Goal: Information Seeking & Learning: Learn about a topic

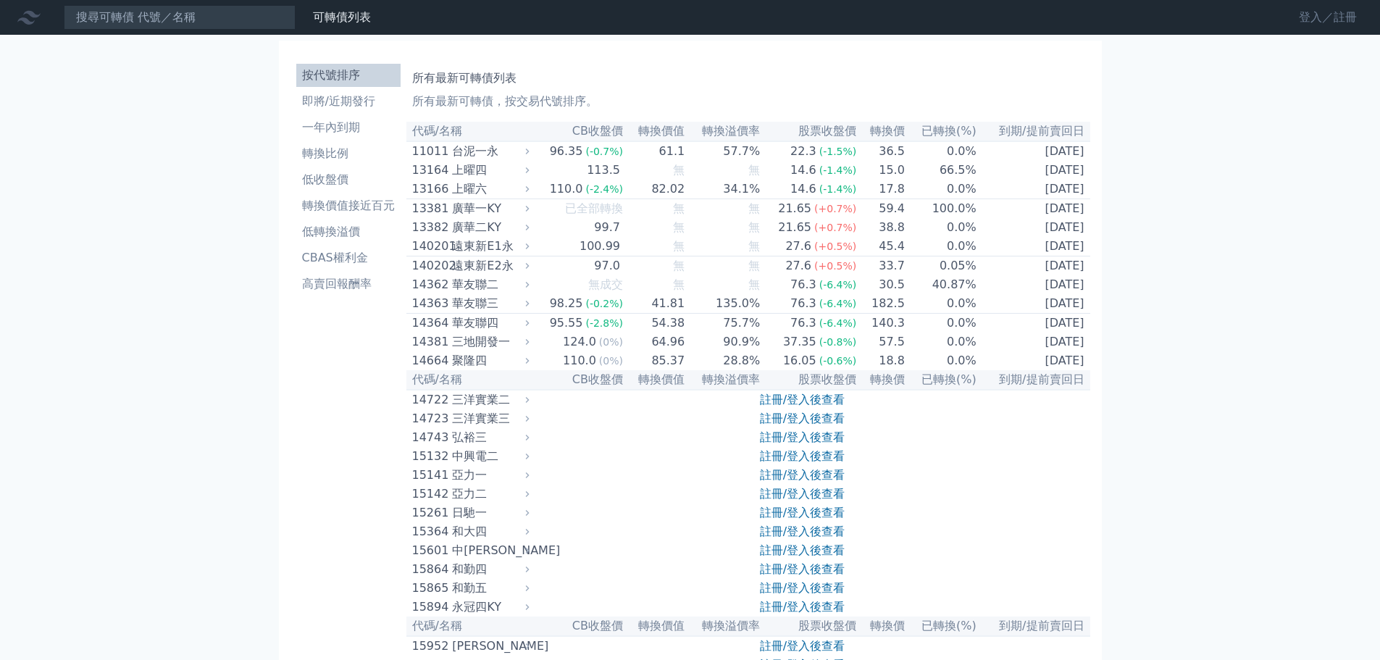
click at [1350, 12] on link "登入／註冊" at bounding box center [1328, 17] width 81 height 23
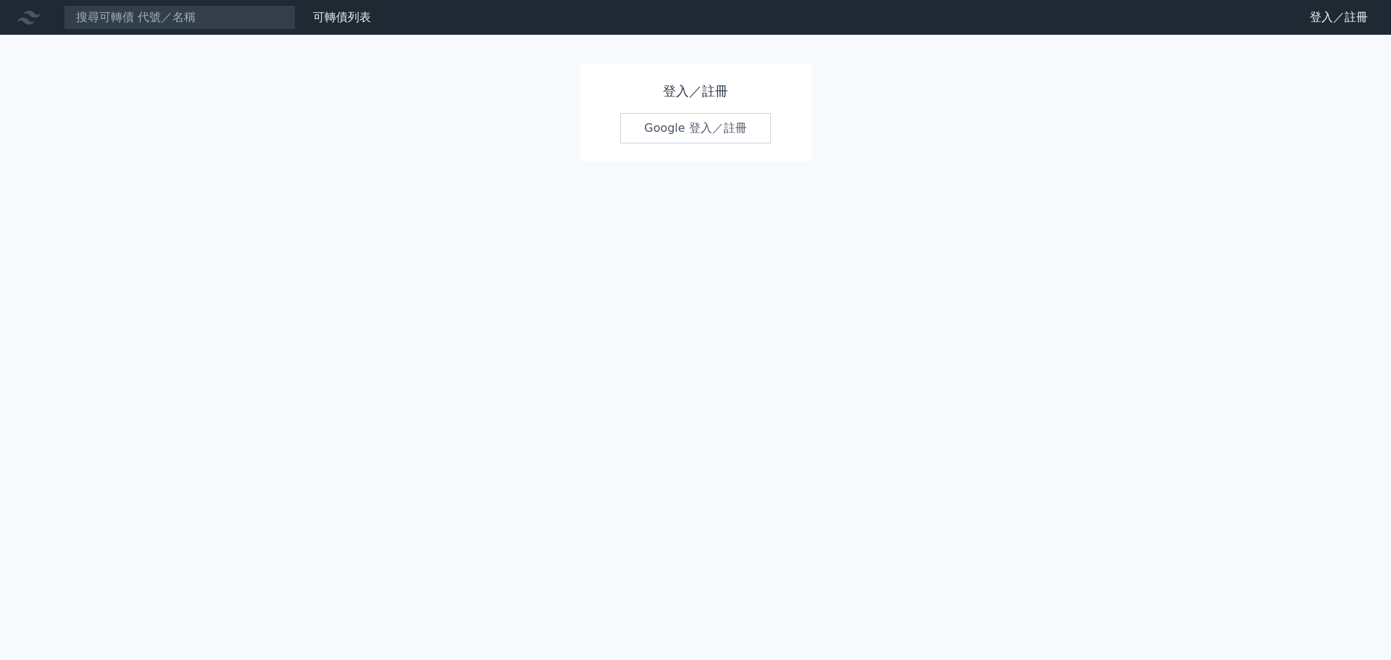
click at [733, 129] on link "Google 登入／註冊" at bounding box center [695, 128] width 151 height 30
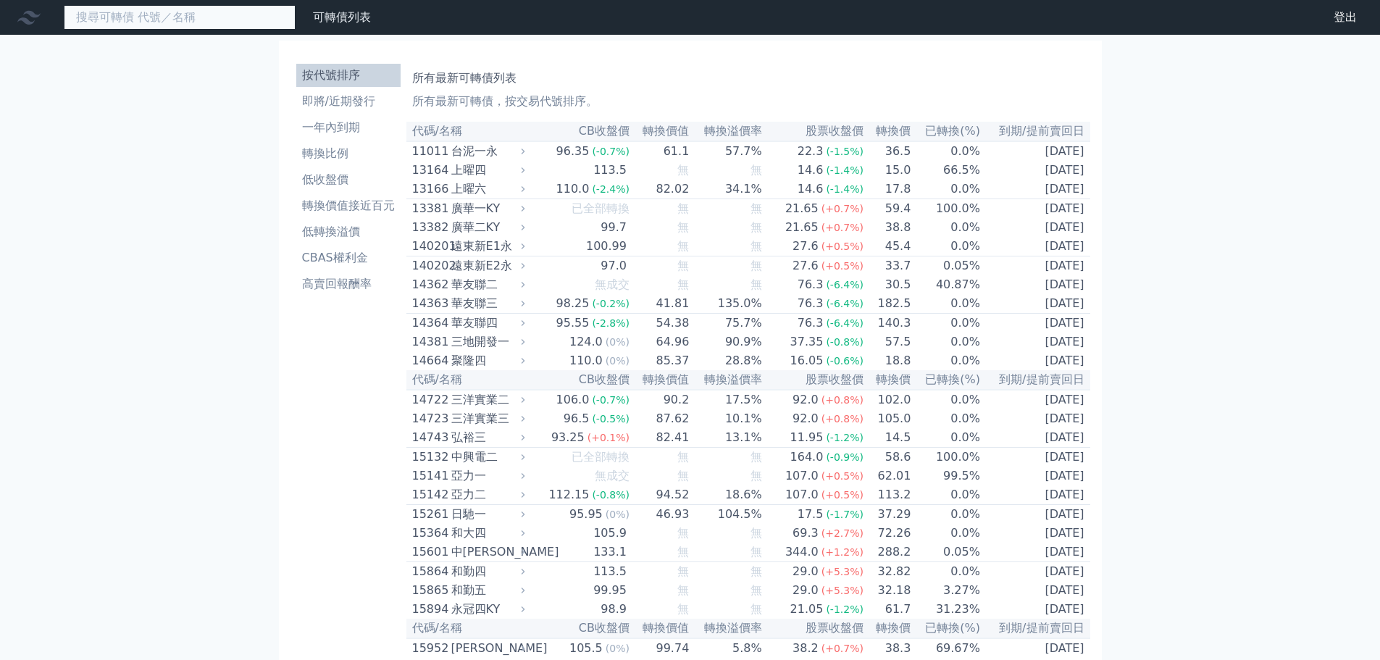
click at [256, 17] on input at bounding box center [180, 17] width 232 height 25
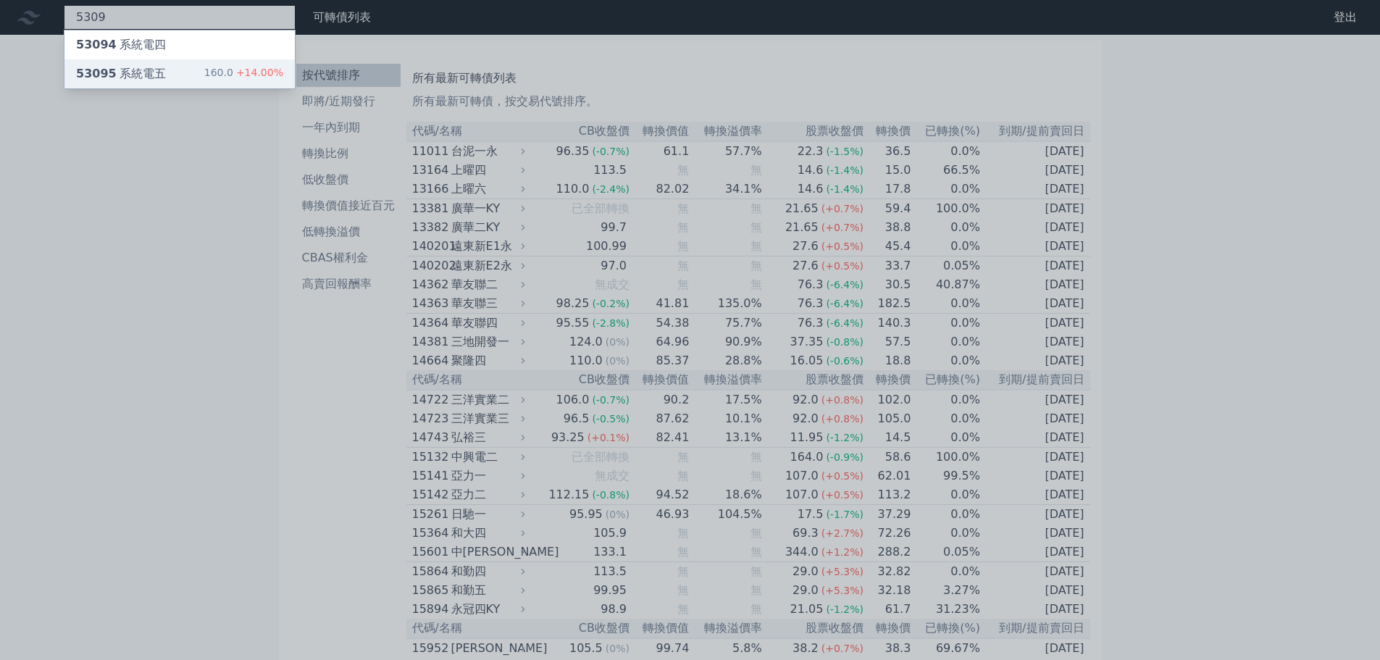
type input "5309"
click at [237, 60] on div "53095 系統電五 160.0 +14.00%" at bounding box center [179, 73] width 230 height 29
